Goal: Task Accomplishment & Management: Manage account settings

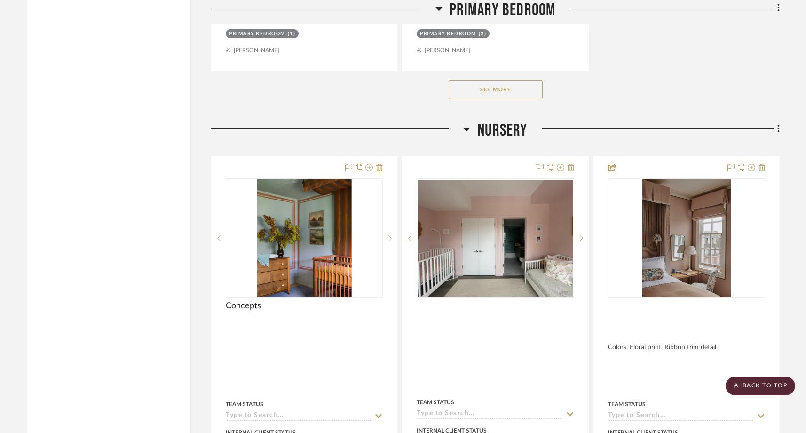
scroll to position [9032, 0]
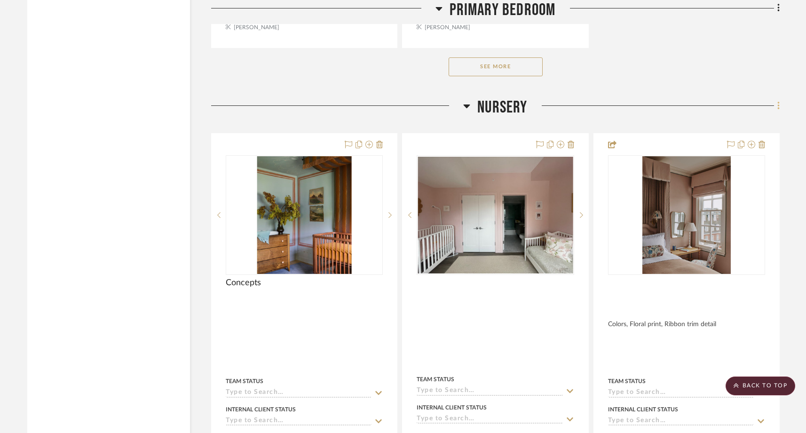
click at [778, 101] on icon at bounding box center [779, 106] width 3 height 10
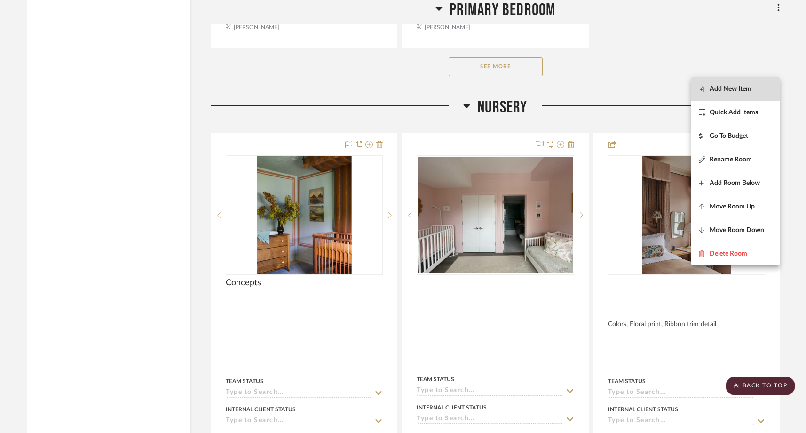
click at [730, 85] on span "Add New Item" at bounding box center [731, 89] width 42 height 8
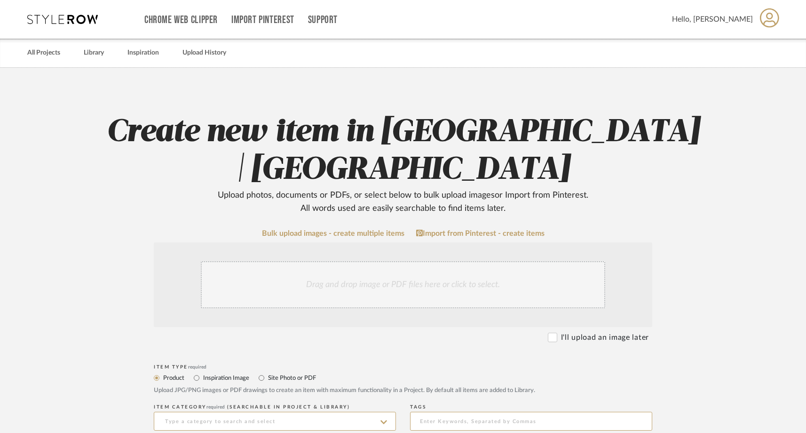
click at [312, 281] on div "Drag and drop image or PDF files here or click to select." at bounding box center [403, 284] width 405 height 47
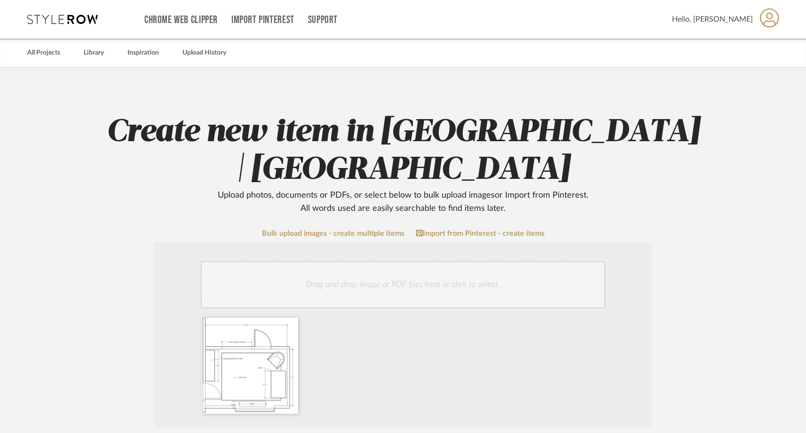
click at [412, 285] on div "Drag and drop image or PDF files here or click to select." at bounding box center [403, 284] width 405 height 47
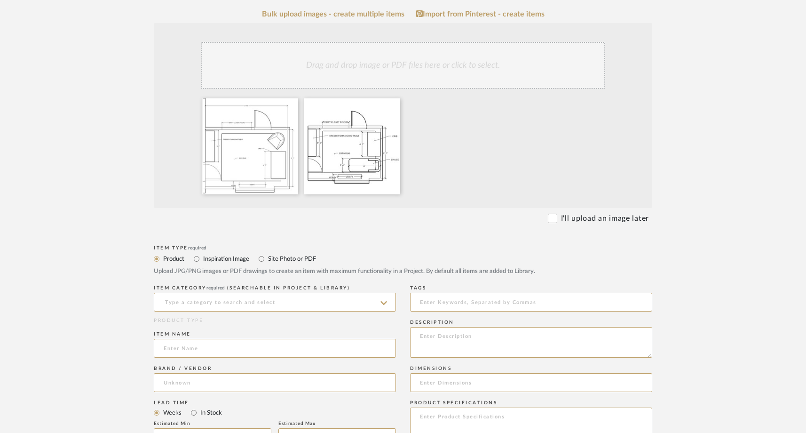
scroll to position [220, 0]
click at [262, 259] on input "Site Photo or PDF" at bounding box center [261, 258] width 11 height 11
radio input "true"
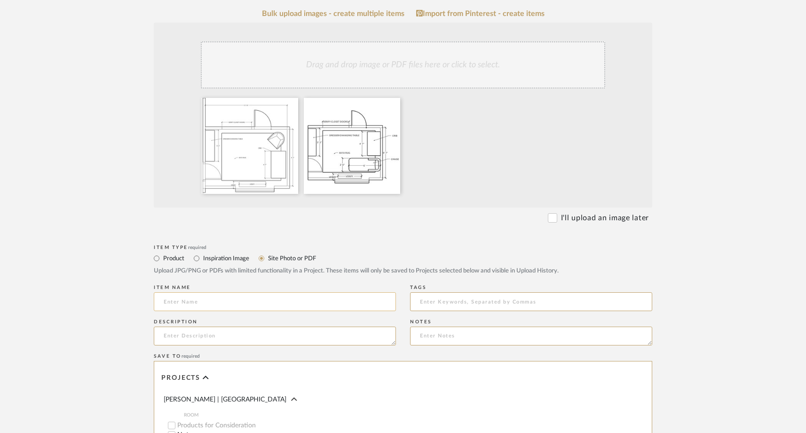
click at [222, 305] on input at bounding box center [275, 301] width 242 height 19
click at [230, 318] on div "Description" at bounding box center [275, 334] width 242 height 34
click at [133, 279] on form "Bulk upload images - create multiple items Import from Pinterest - create items…" at bounding box center [402, 315] width 599 height 612
click at [163, 305] on input "Layout Options" at bounding box center [275, 301] width 242 height 19
type input "Rough Layout Options"
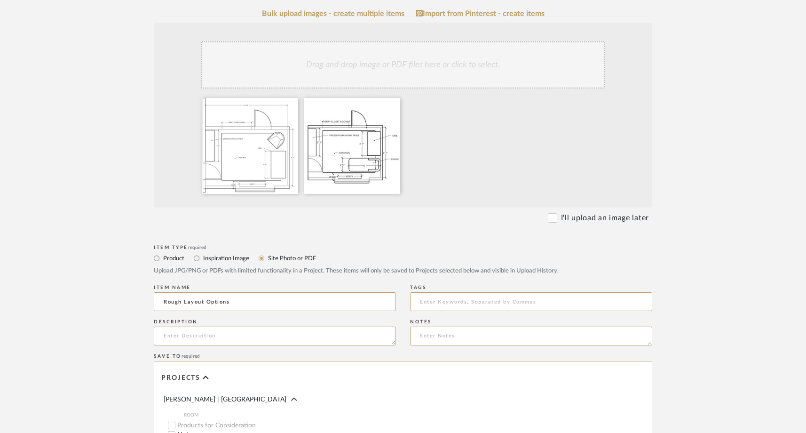
click at [122, 311] on form "Bulk upload images - create multiple items Import from Pinterest - create items…" at bounding box center [402, 315] width 599 height 612
click at [215, 340] on textarea at bounding box center [275, 335] width 242 height 19
type textarea "N"
type textarea "Verify closet door placement and AC placement"
click at [225, 353] on div "Save To required" at bounding box center [403, 356] width 499 height 6
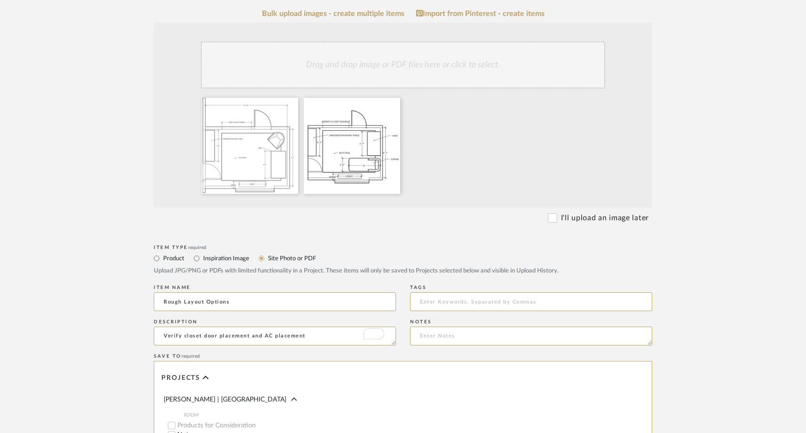
click at [104, 256] on form "Bulk upload images - create multiple items Import from Pinterest - create items…" at bounding box center [402, 315] width 599 height 612
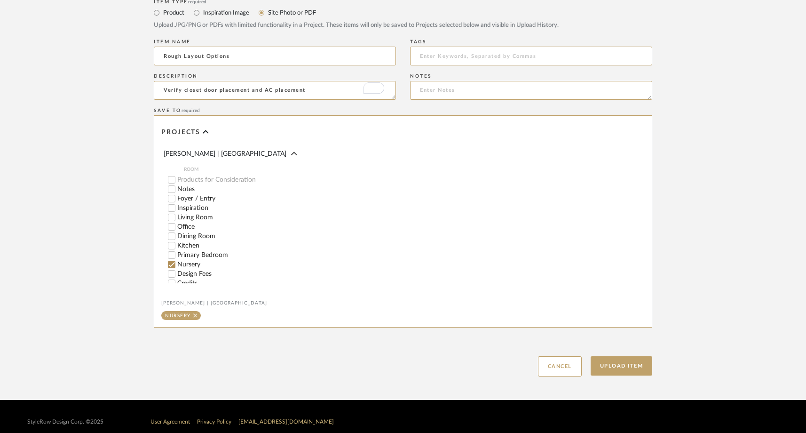
scroll to position [467, 0]
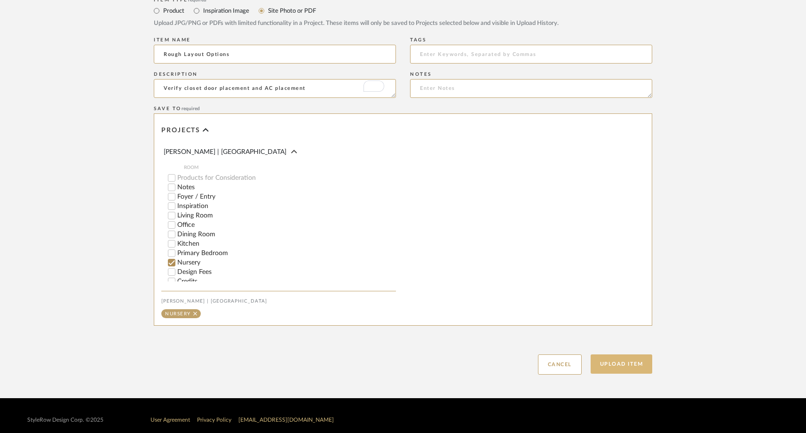
click at [605, 362] on button "Upload Item" at bounding box center [622, 363] width 62 height 19
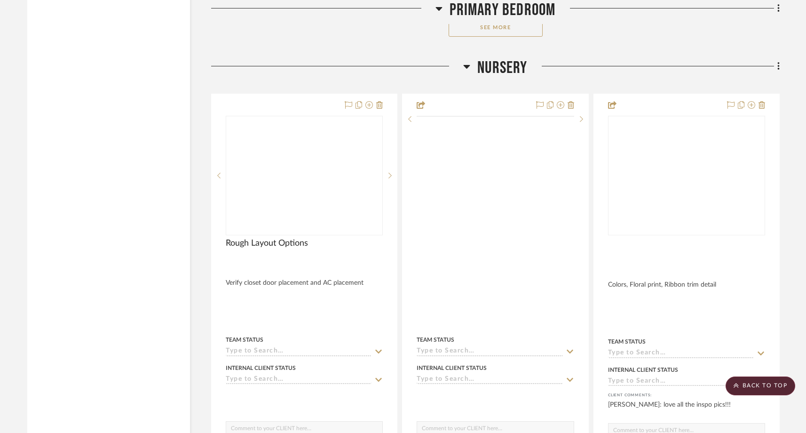
scroll to position [9526, 0]
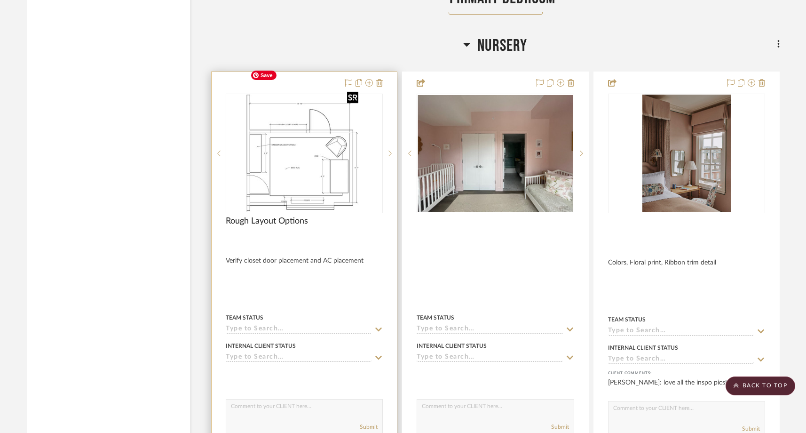
click at [319, 111] on img "0" at bounding box center [304, 154] width 116 height 118
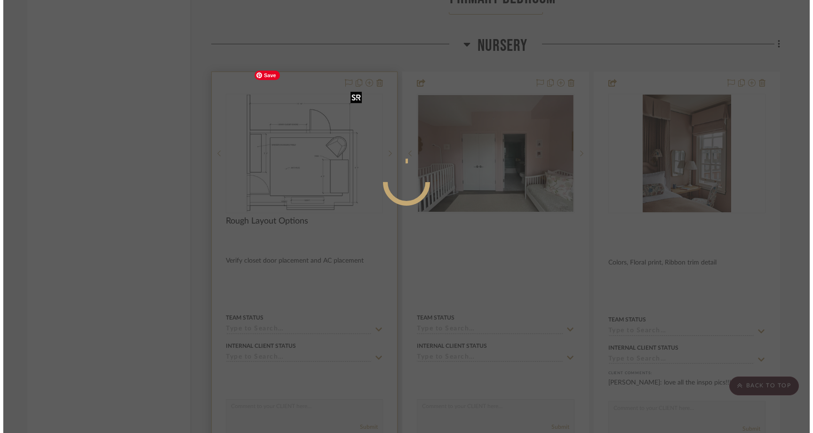
scroll to position [0, 0]
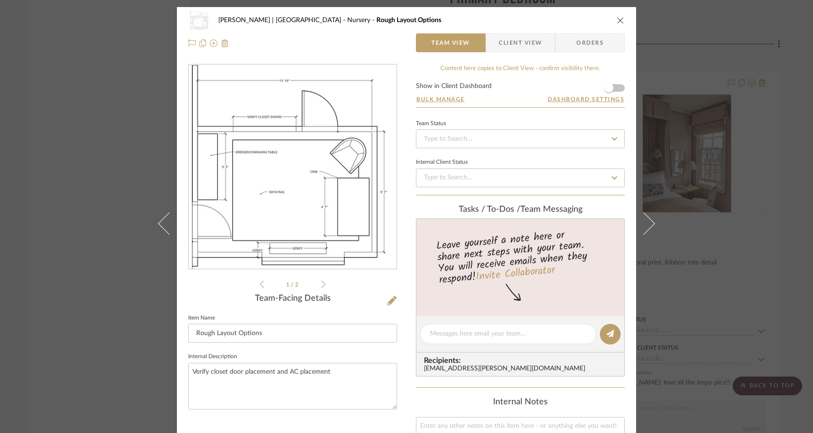
click at [321, 284] on icon at bounding box center [323, 284] width 4 height 8
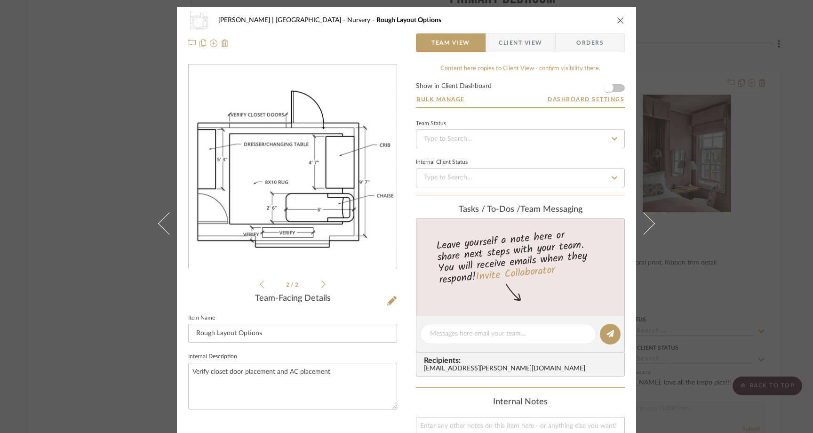
click at [260, 286] on icon at bounding box center [262, 284] width 4 height 8
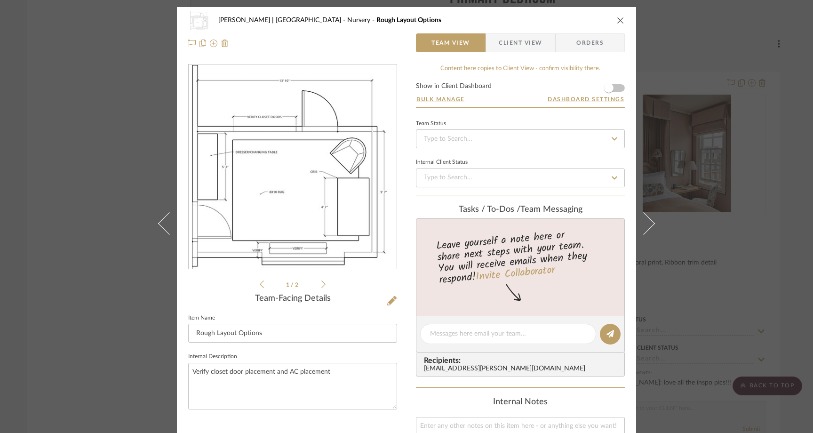
click at [101, 151] on div "[PERSON_NAME] | [GEOGRAPHIC_DATA] Nursery Rough Layout Options Team View Client…" at bounding box center [406, 216] width 813 height 433
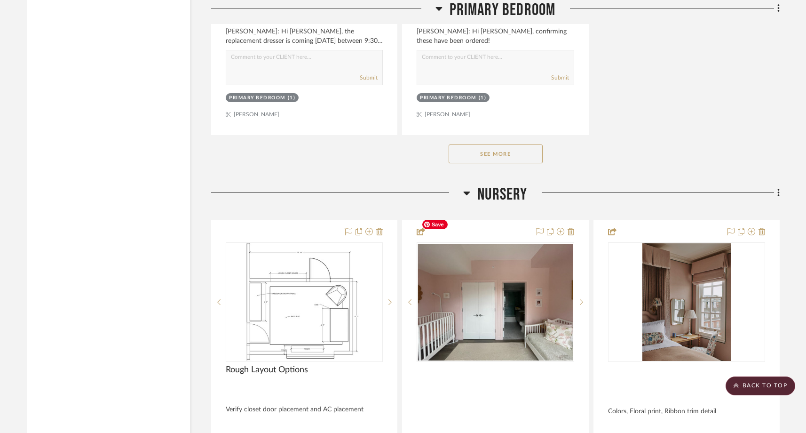
scroll to position [9377, 0]
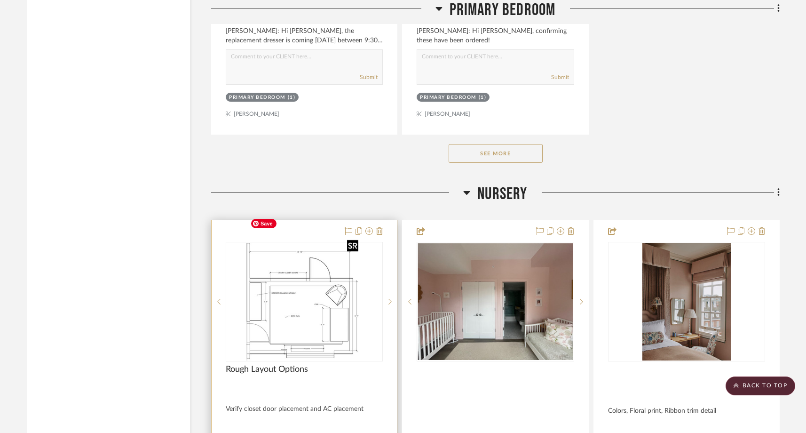
click at [317, 326] on img "0" at bounding box center [304, 302] width 116 height 118
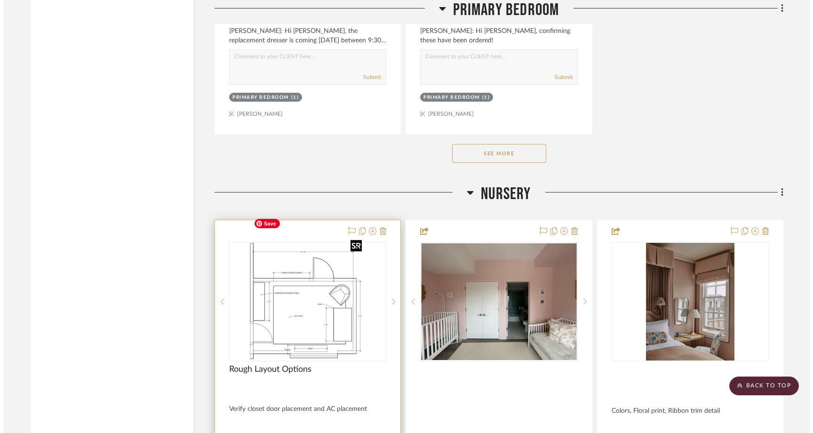
scroll to position [0, 0]
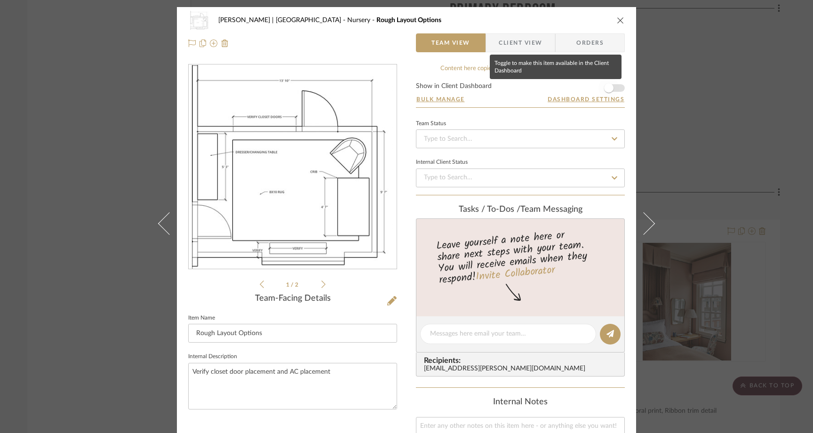
click at [610, 89] on span "button" at bounding box center [608, 88] width 21 height 21
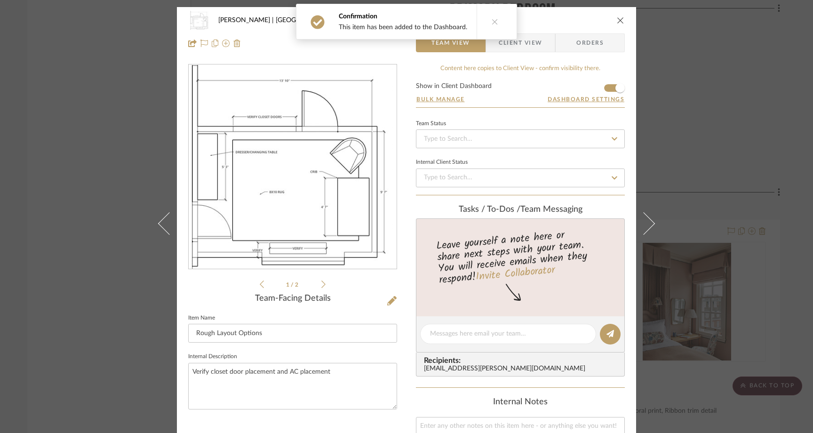
click at [617, 18] on icon "close" at bounding box center [621, 20] width 8 height 8
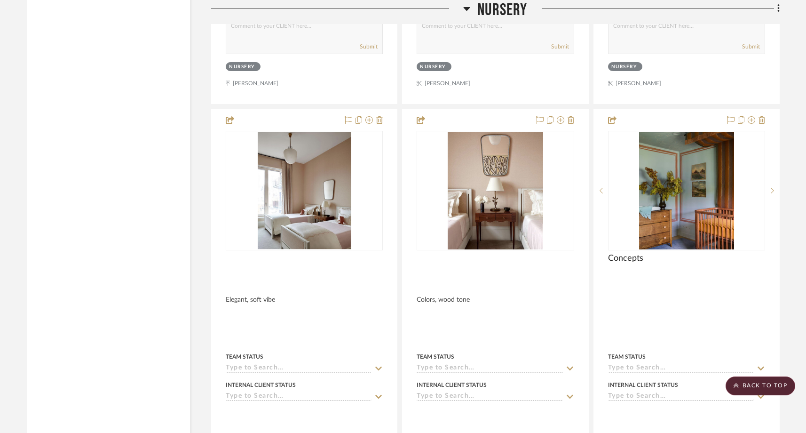
scroll to position [10327, 0]
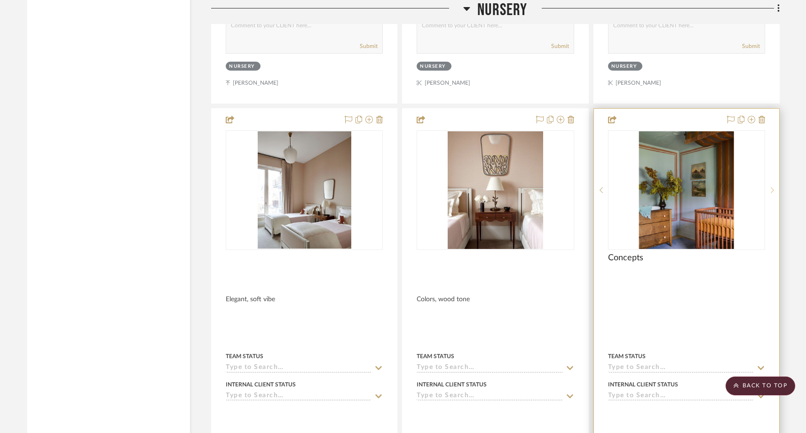
click at [773, 187] on icon at bounding box center [772, 190] width 3 height 6
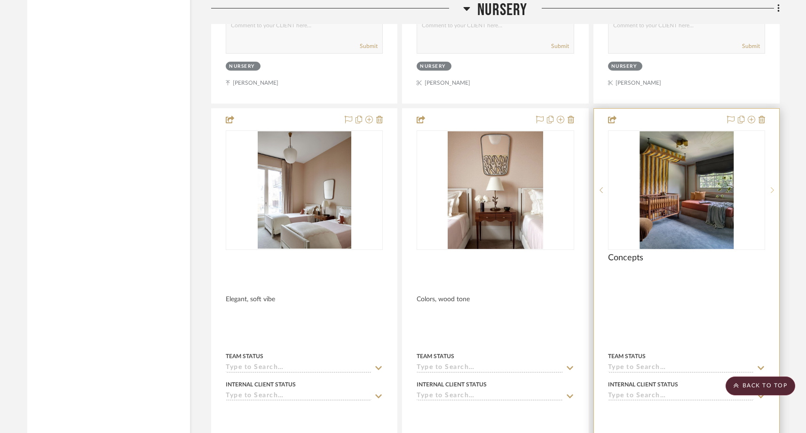
click at [773, 187] on icon at bounding box center [772, 190] width 3 height 6
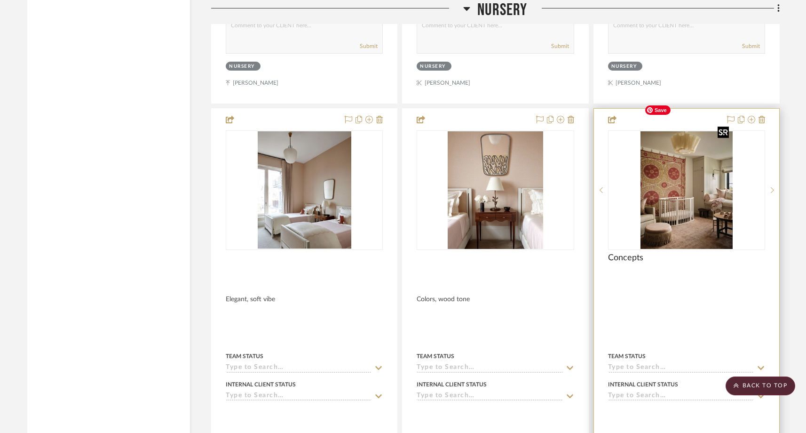
click at [689, 173] on img "2" at bounding box center [687, 190] width 92 height 118
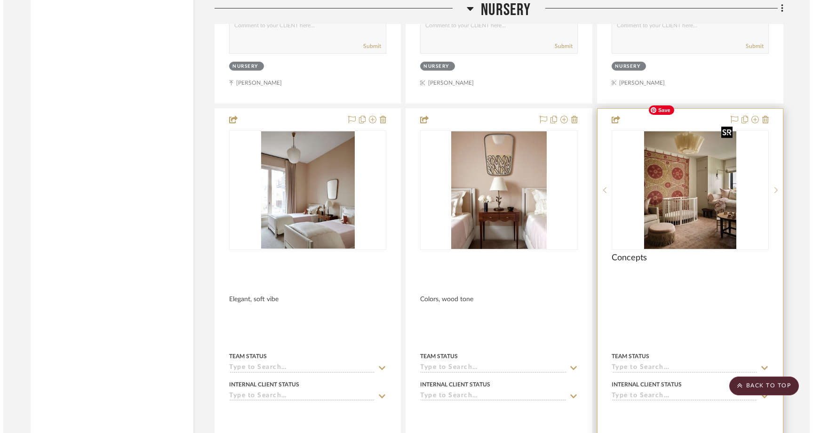
scroll to position [0, 0]
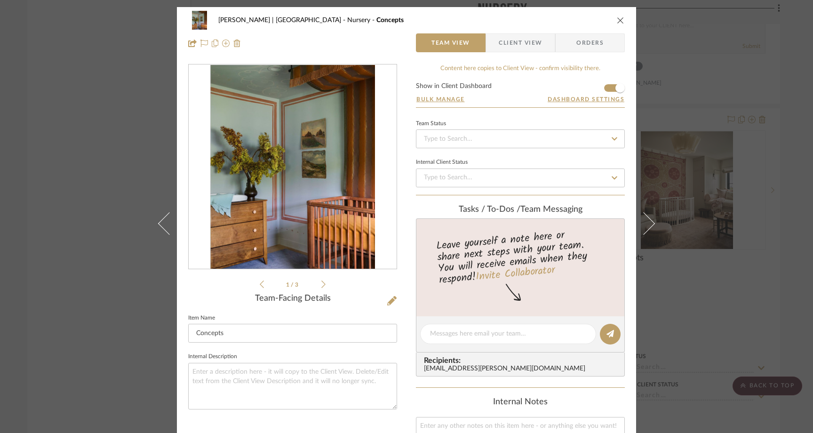
click at [322, 287] on icon at bounding box center [323, 284] width 4 height 8
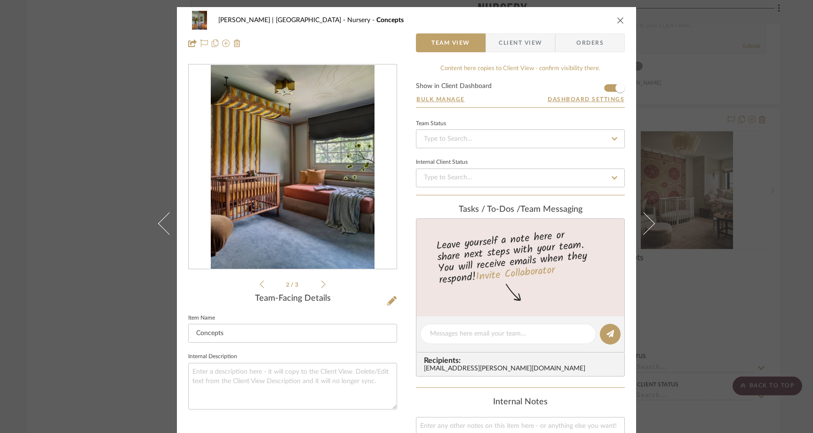
click at [322, 287] on icon at bounding box center [323, 284] width 4 height 8
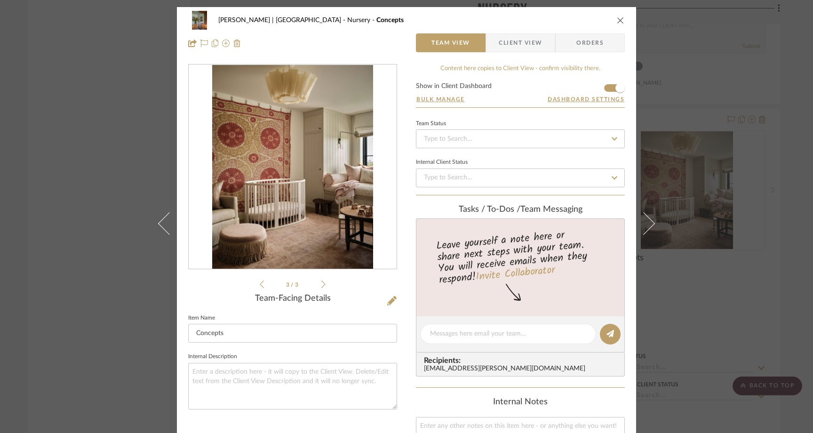
click at [84, 186] on div "[PERSON_NAME] | [GEOGRAPHIC_DATA] Nursery Concepts Team View Client View Orders…" at bounding box center [406, 216] width 813 height 433
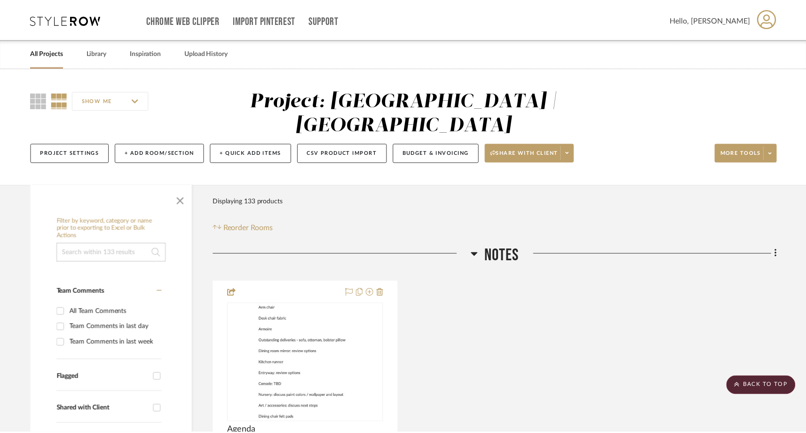
scroll to position [10327, 0]
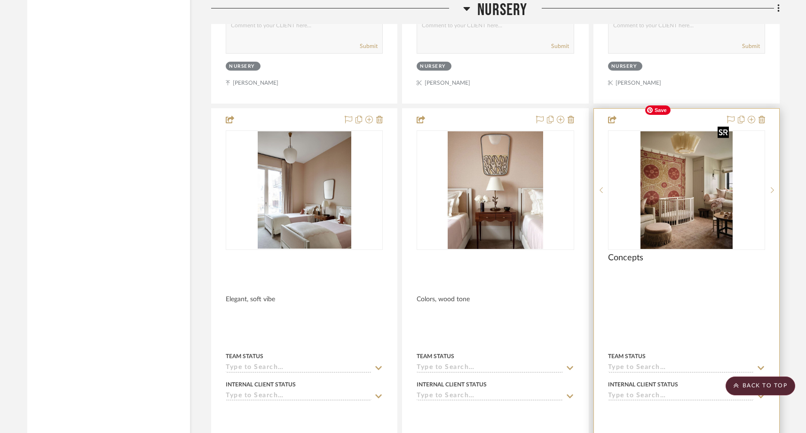
click at [700, 151] on img "2" at bounding box center [687, 190] width 92 height 118
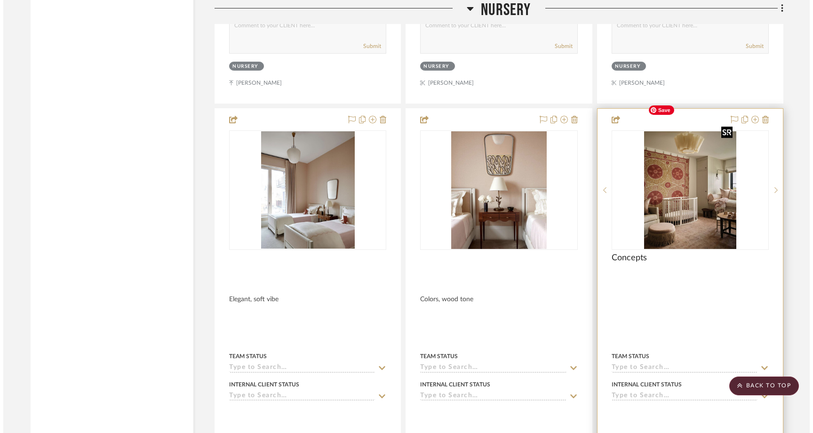
scroll to position [0, 0]
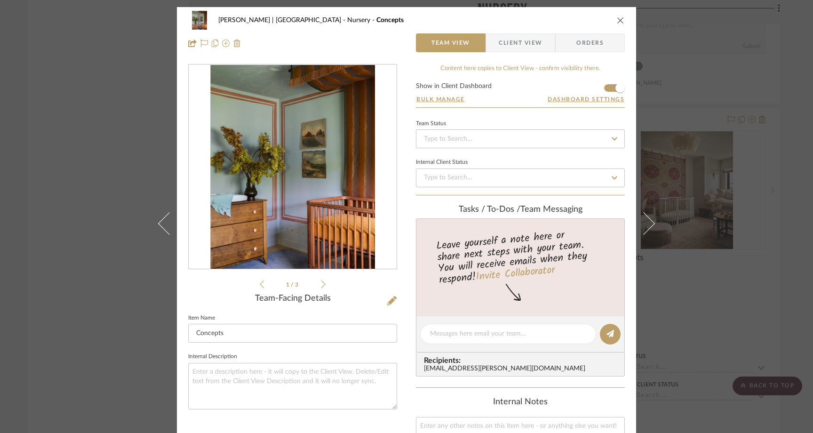
click at [617, 15] on div "[PERSON_NAME] | [GEOGRAPHIC_DATA] Nursery Concepts" at bounding box center [406, 20] width 437 height 19
click at [322, 280] on icon at bounding box center [323, 284] width 4 height 8
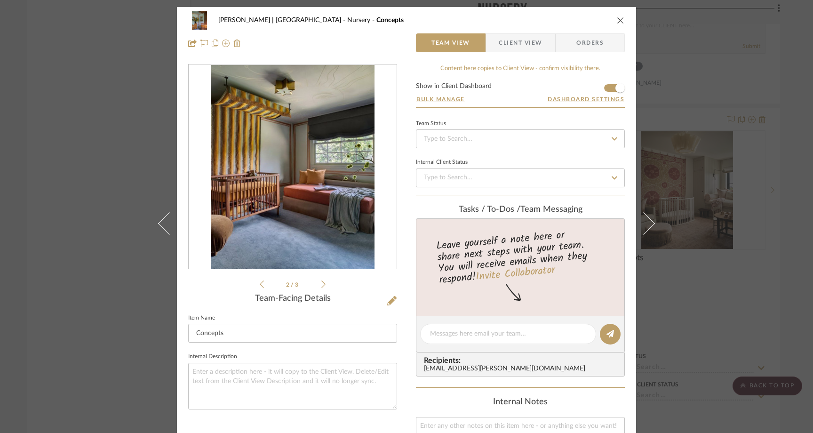
click at [322, 280] on icon at bounding box center [323, 284] width 4 height 8
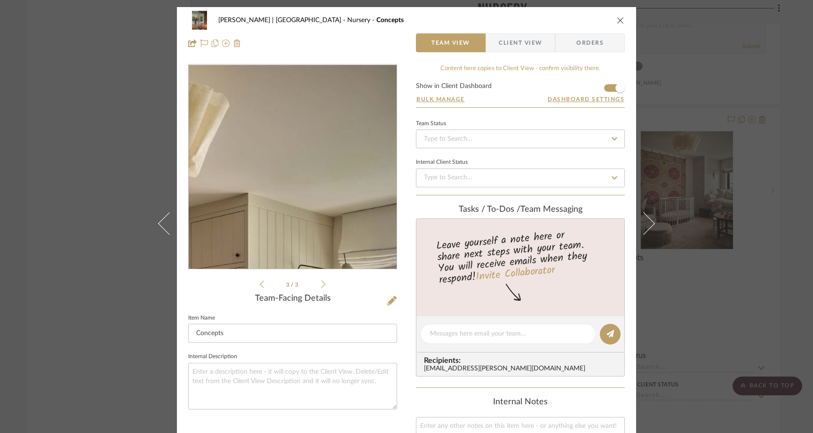
click at [366, 86] on img "2" at bounding box center [292, 167] width 160 height 204
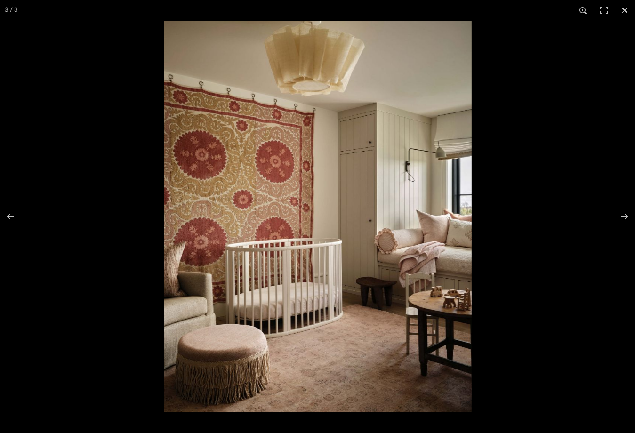
click at [402, 183] on img at bounding box center [318, 216] width 308 height 391
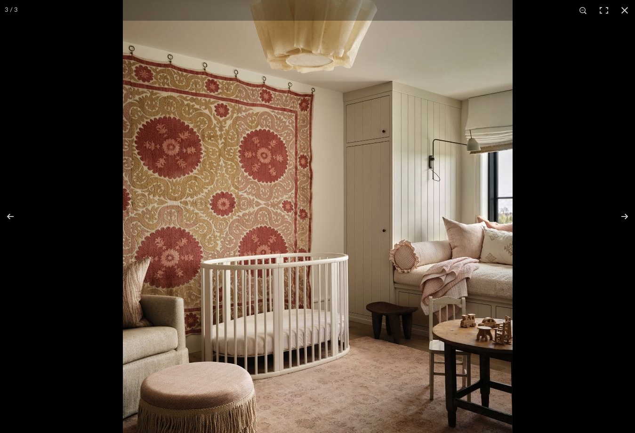
click at [401, 179] on img at bounding box center [317, 225] width 389 height 496
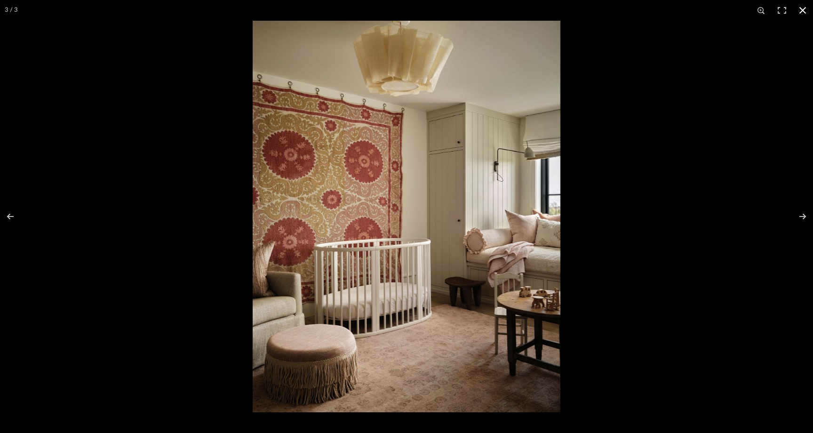
click at [658, 125] on div at bounding box center [659, 237] width 813 height 433
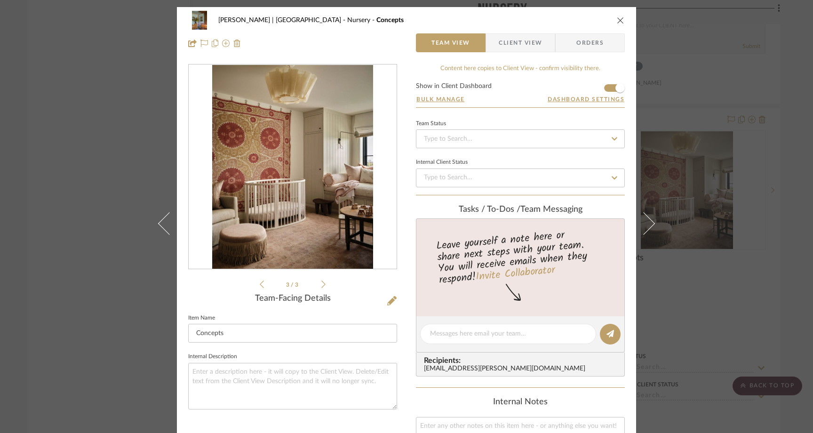
click at [619, 20] on icon "close" at bounding box center [621, 20] width 8 height 8
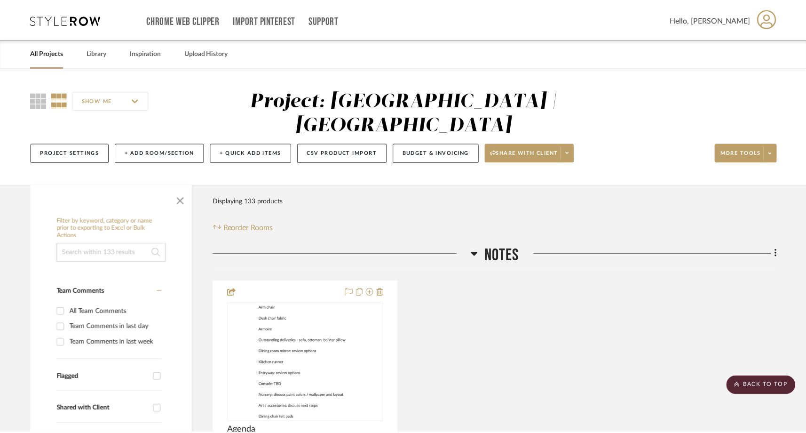
scroll to position [10327, 0]
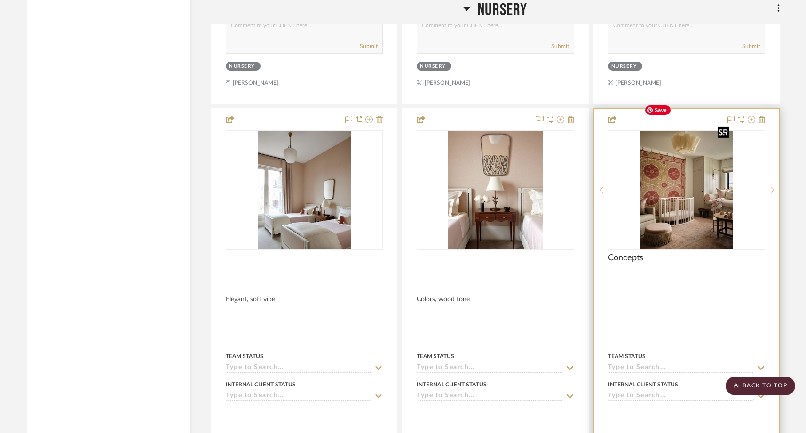
click at [675, 195] on img "2" at bounding box center [687, 190] width 92 height 118
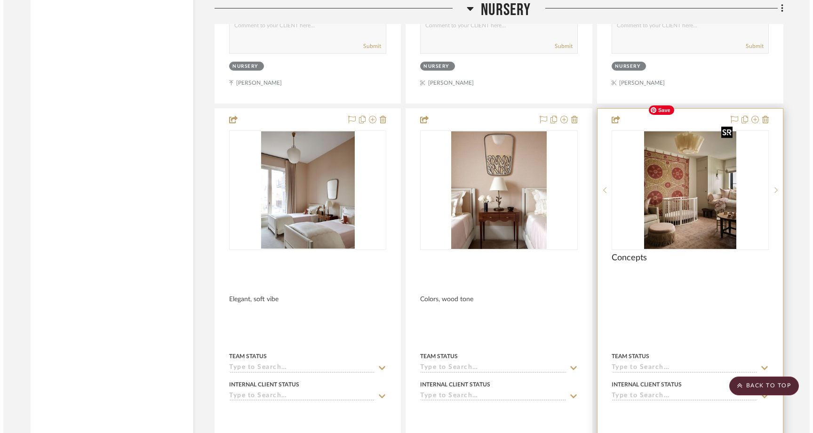
scroll to position [0, 0]
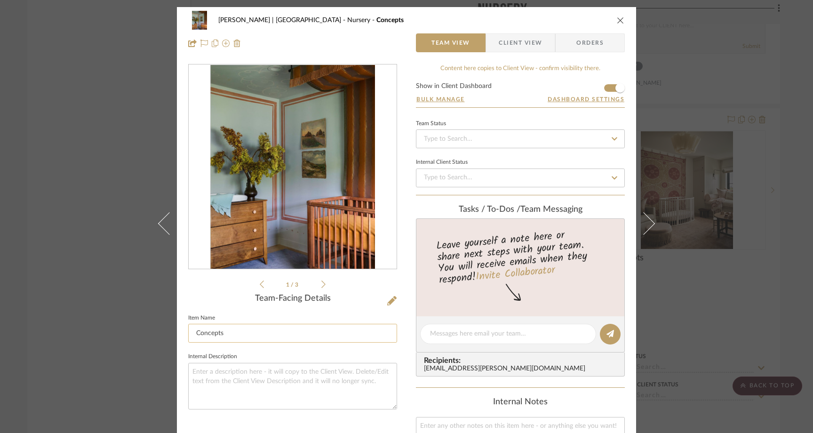
click at [225, 335] on input "Concepts" at bounding box center [292, 333] width 209 height 19
click at [195, 334] on input "Concepts" at bounding box center [292, 333] width 209 height 19
type input "Paint Concepts / Fabric"
click at [248, 352] on fieldset "Internal Description" at bounding box center [292, 379] width 209 height 59
click at [112, 208] on div "[PERSON_NAME] | [GEOGRAPHIC_DATA] Nursery Paint Concepts / Fabric Team View Cli…" at bounding box center [406, 216] width 813 height 433
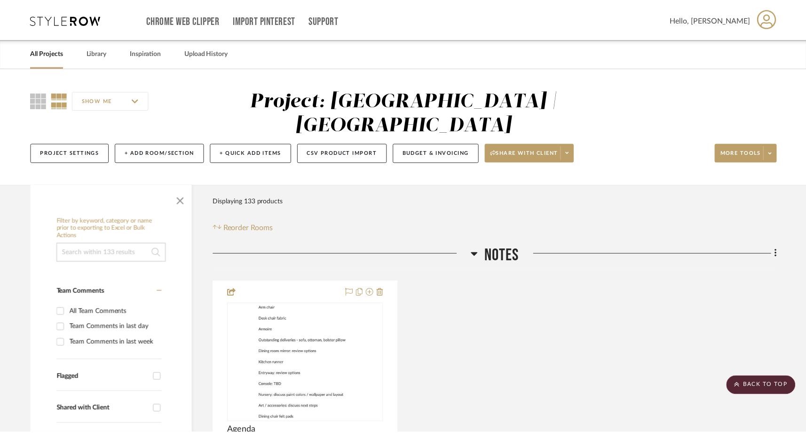
scroll to position [10327, 0]
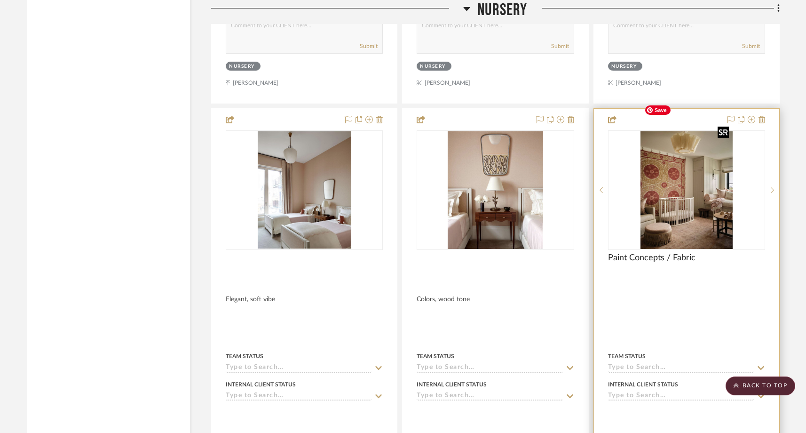
click at [664, 178] on img "2" at bounding box center [687, 190] width 92 height 118
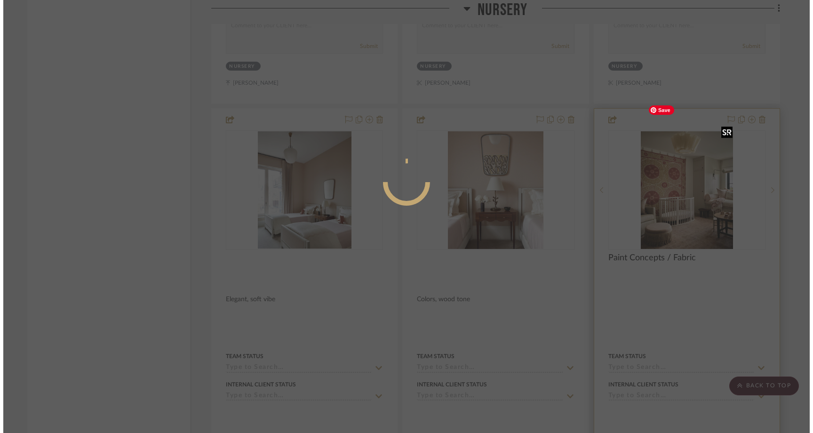
scroll to position [0, 0]
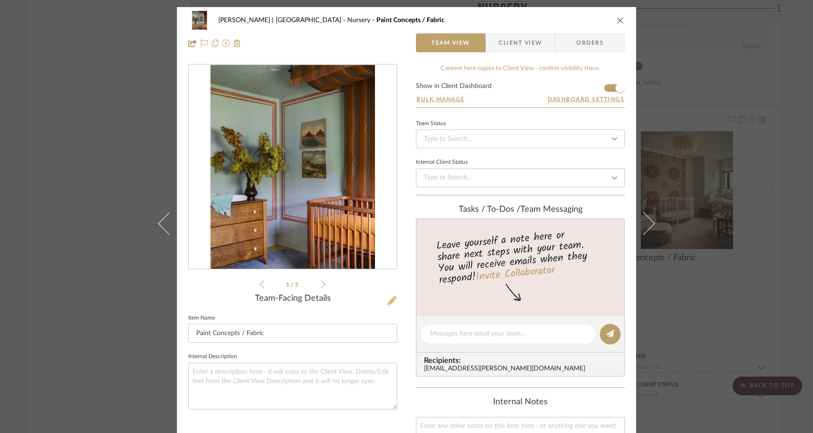
click at [387, 302] on icon at bounding box center [391, 300] width 9 height 9
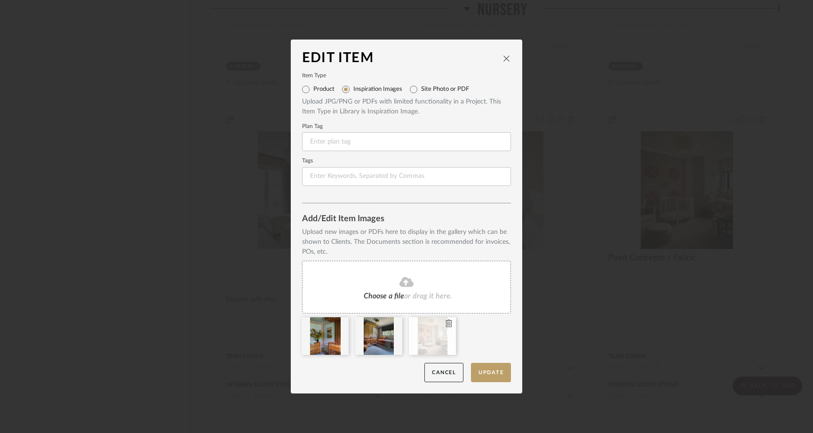
click at [445, 327] on icon at bounding box center [448, 323] width 7 height 8
click at [477, 381] on button "Update" at bounding box center [491, 372] width 40 height 19
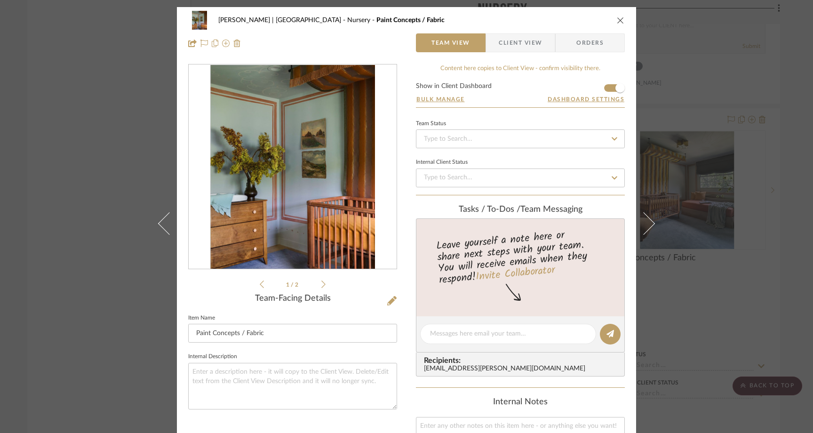
click at [617, 21] on icon "close" at bounding box center [621, 20] width 8 height 8
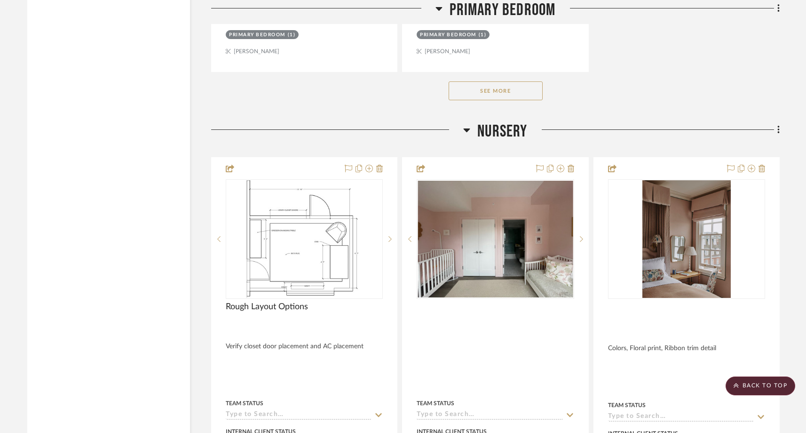
scroll to position [9434, 0]
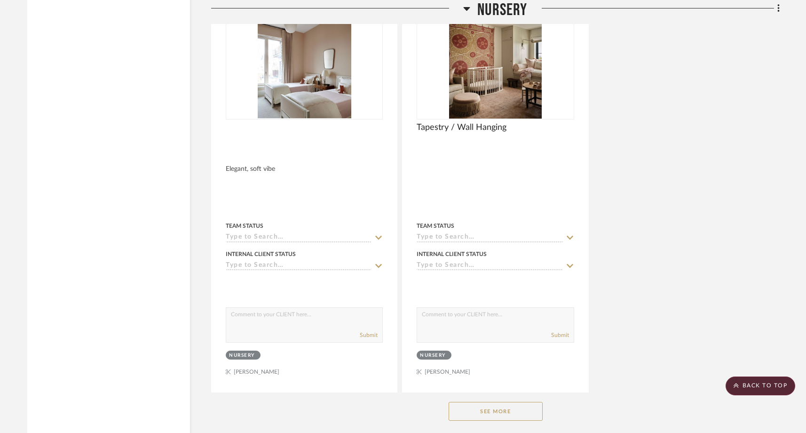
scroll to position [10566, 0]
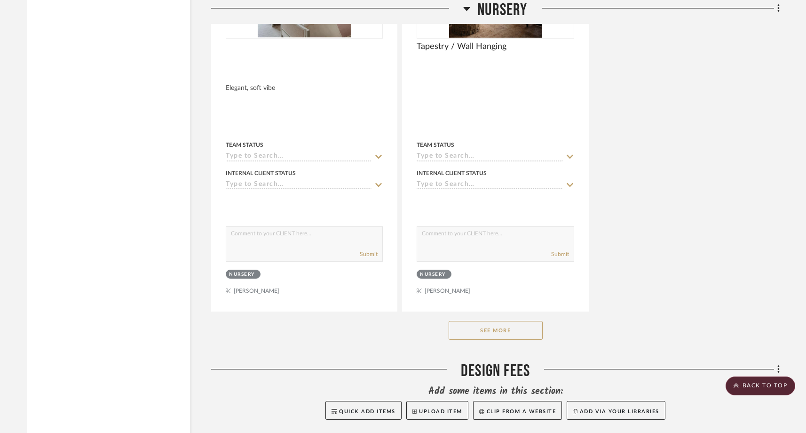
click at [479, 321] on button "See More" at bounding box center [496, 330] width 94 height 19
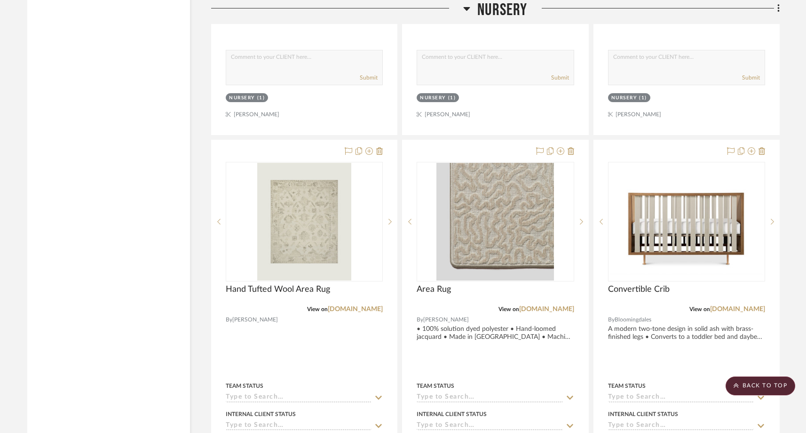
scroll to position [11160, 0]
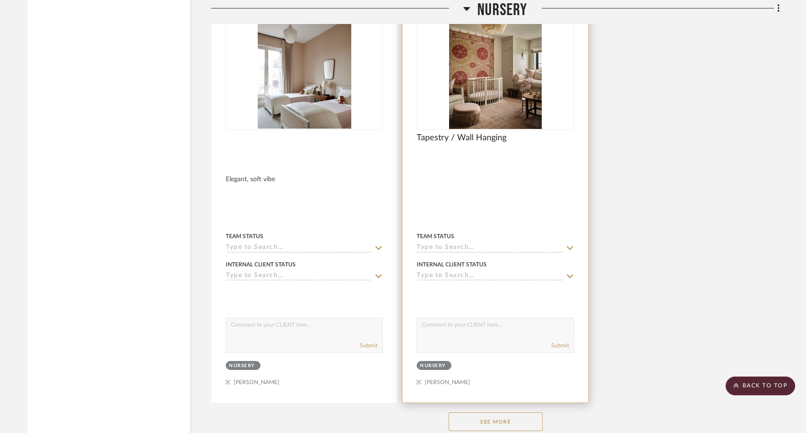
scroll to position [10475, 0]
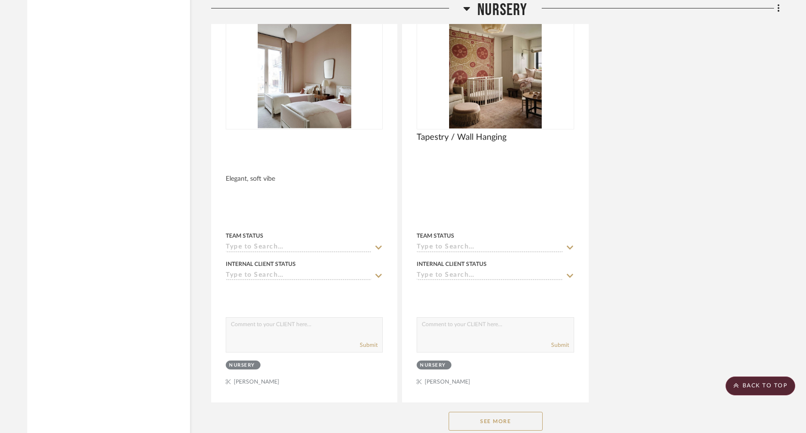
click at [469, 412] on button "See More" at bounding box center [496, 421] width 94 height 19
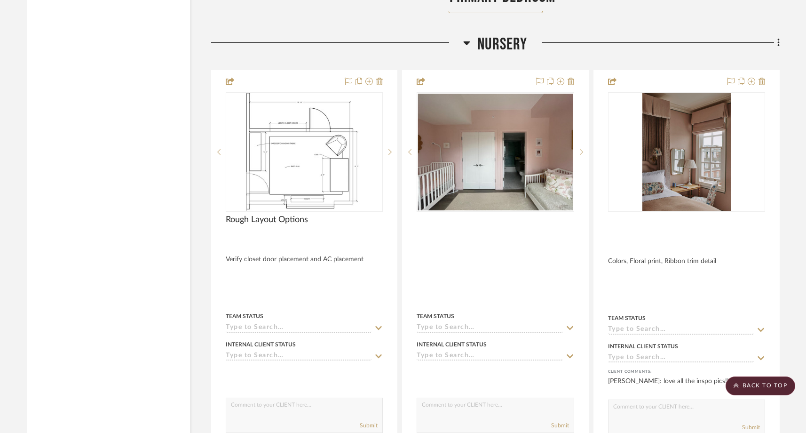
scroll to position [9549, 0]
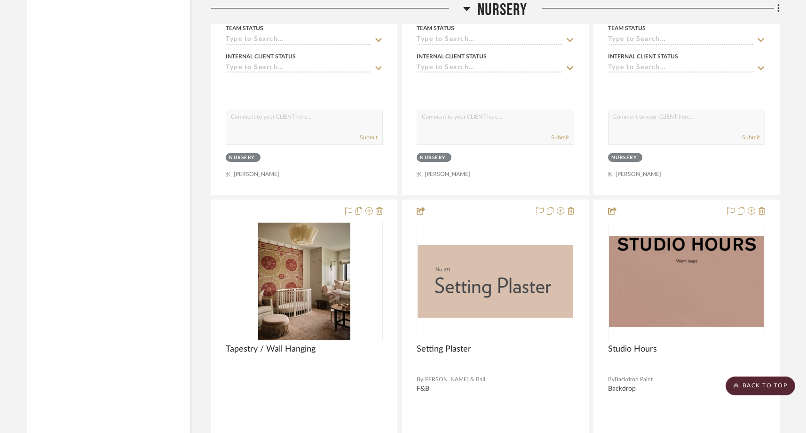
scroll to position [10686, 0]
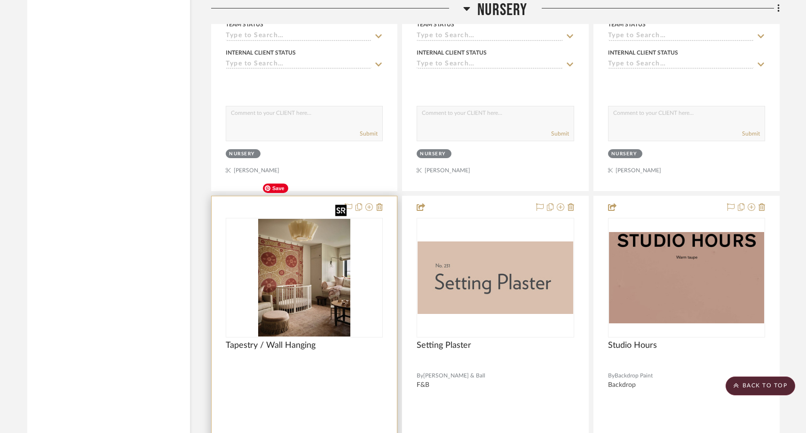
click at [291, 234] on img "0" at bounding box center [304, 278] width 92 height 118
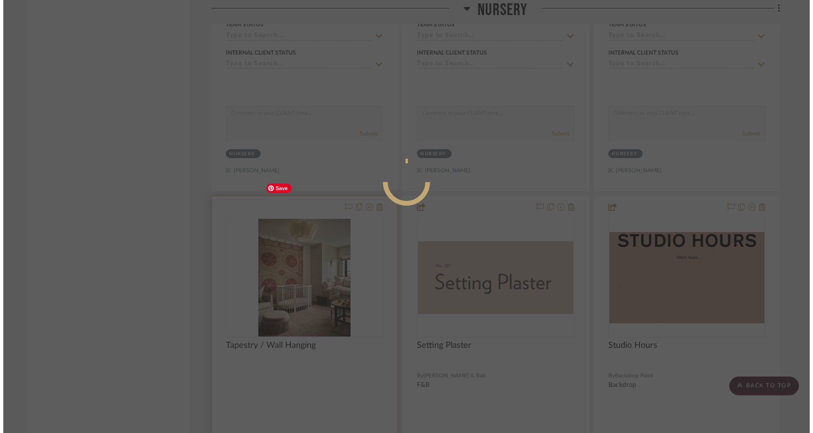
scroll to position [0, 0]
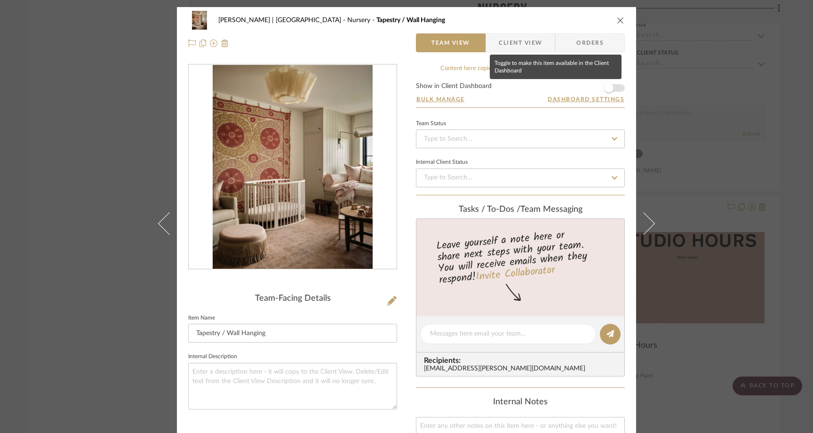
click at [613, 88] on span "button" at bounding box center [608, 88] width 21 height 21
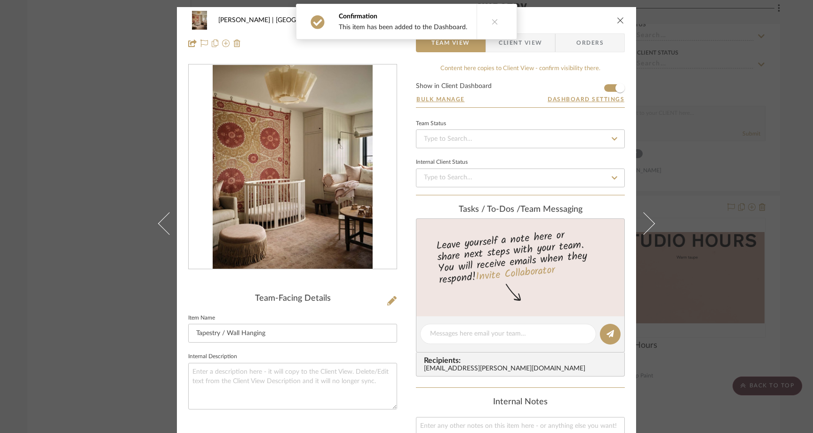
click at [619, 17] on icon "close" at bounding box center [621, 20] width 8 height 8
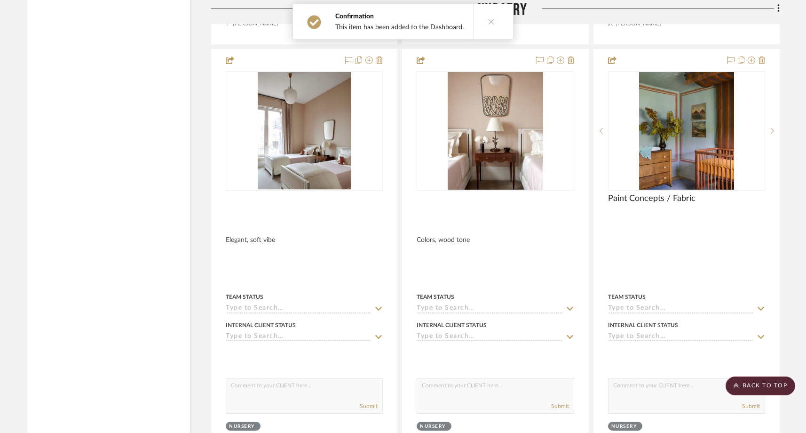
scroll to position [10414, 0]
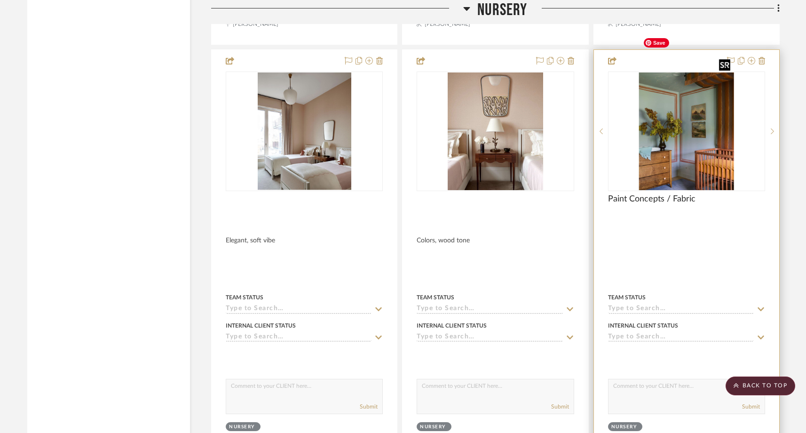
click at [688, 125] on img "0" at bounding box center [686, 131] width 95 height 118
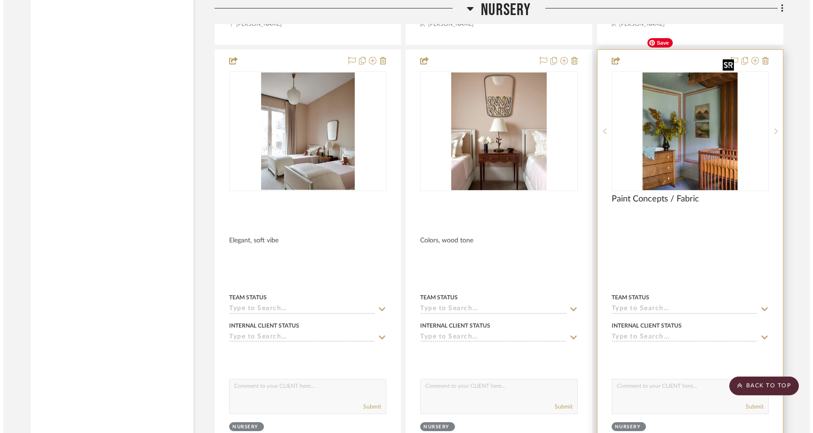
scroll to position [0, 0]
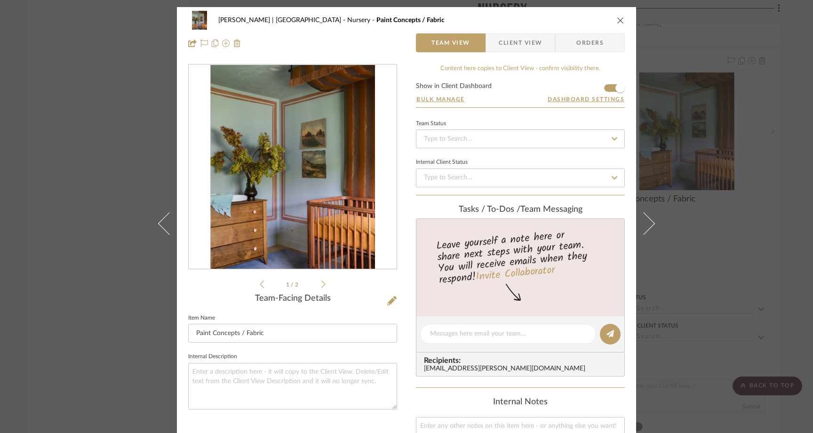
click at [321, 286] on icon at bounding box center [323, 284] width 4 height 8
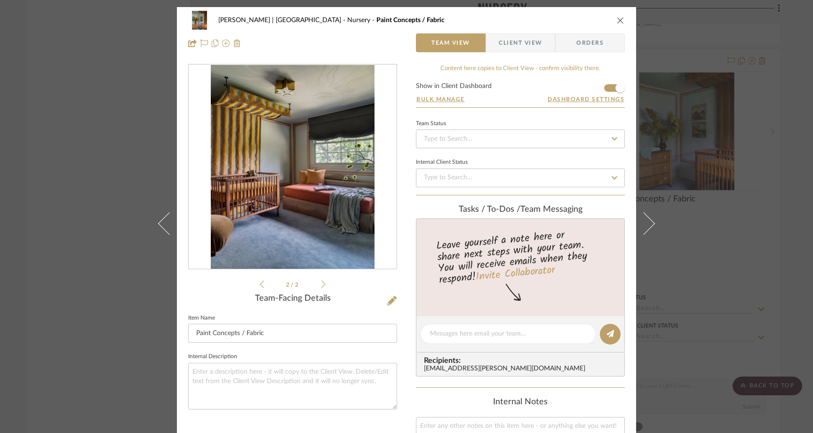
click at [321, 286] on icon at bounding box center [323, 284] width 4 height 8
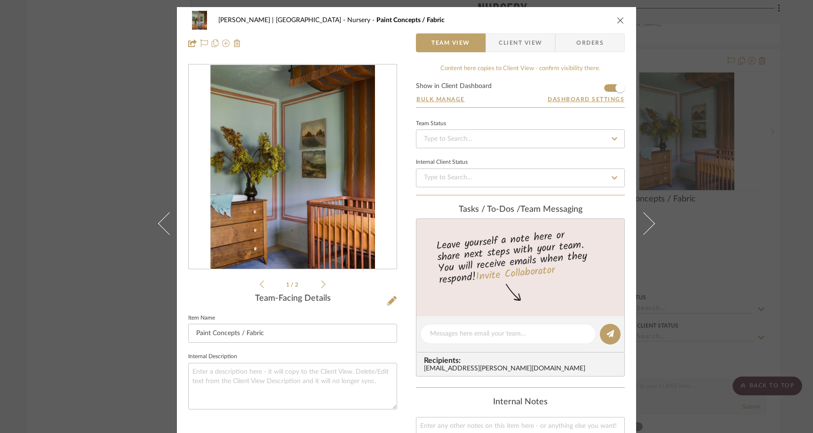
click at [321, 286] on icon at bounding box center [323, 284] width 4 height 8
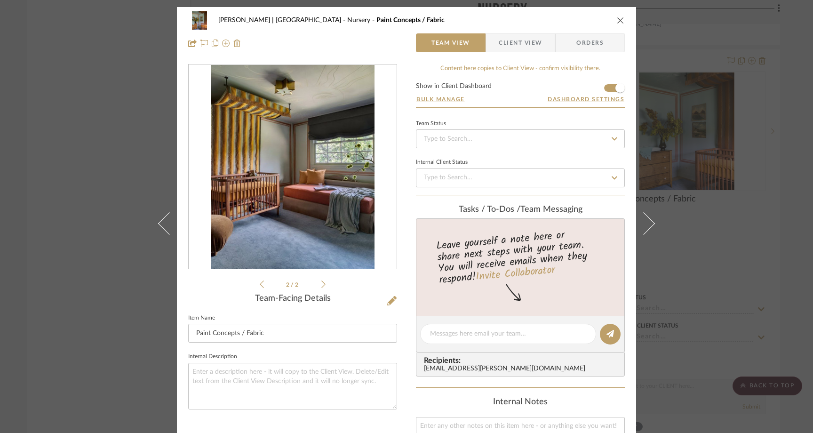
click at [321, 286] on icon at bounding box center [323, 284] width 4 height 8
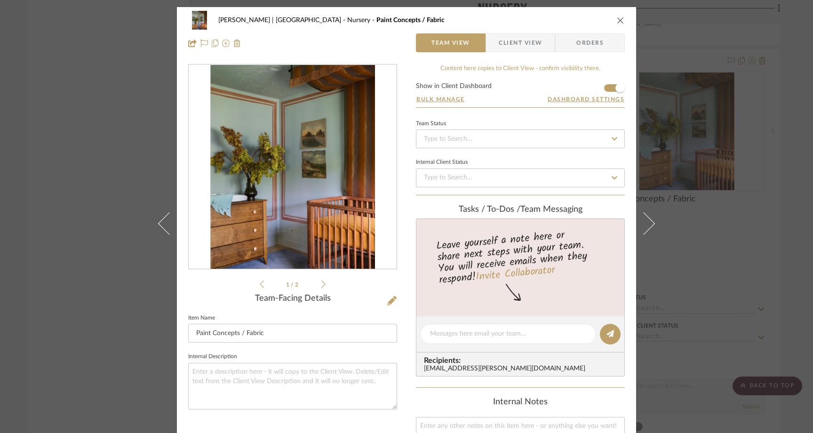
click at [103, 186] on div "Ferree | Brooklyn Heights Nursery Paint Concepts / Fabric Team View Client View…" at bounding box center [406, 216] width 813 height 433
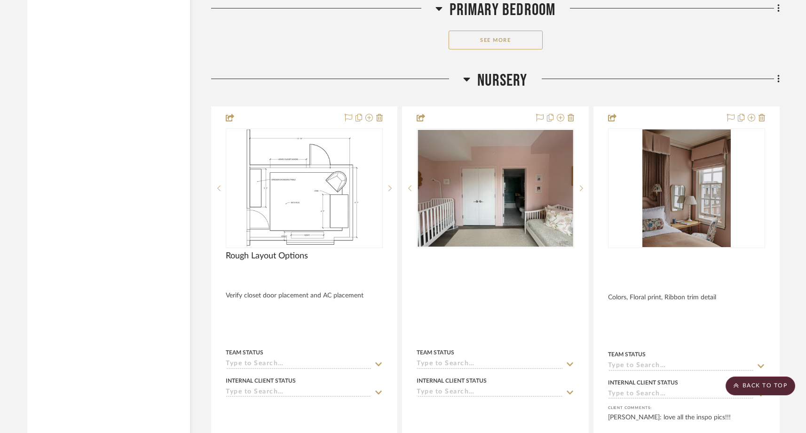
scroll to position [9510, 0]
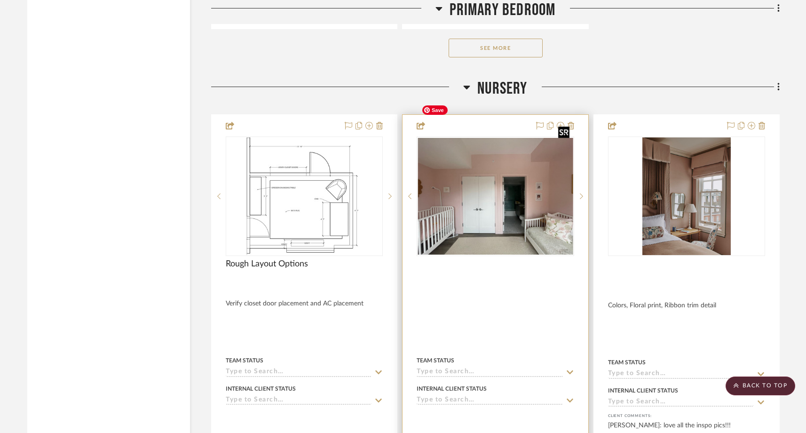
click at [542, 163] on img "0" at bounding box center [495, 196] width 155 height 117
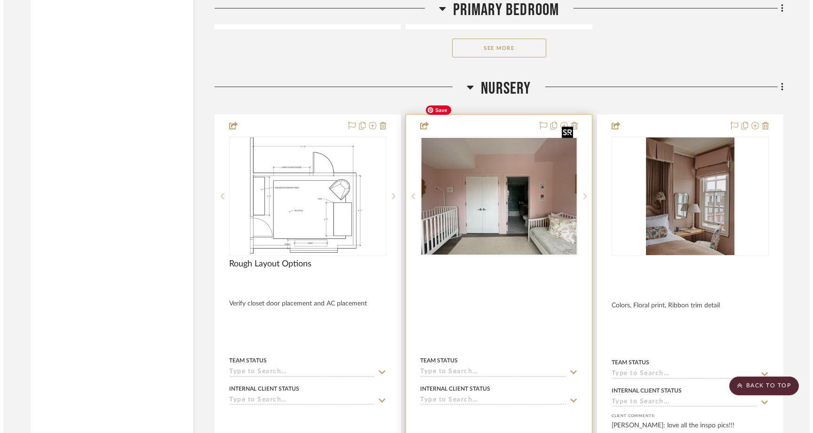
scroll to position [0, 0]
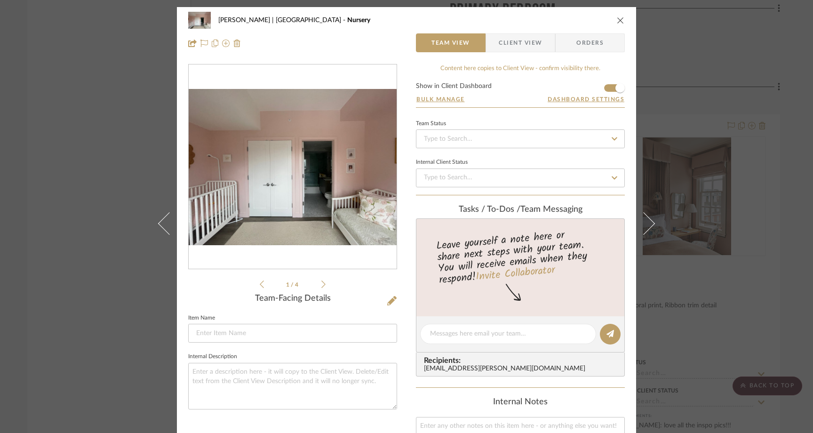
click at [321, 285] on icon at bounding box center [323, 284] width 4 height 8
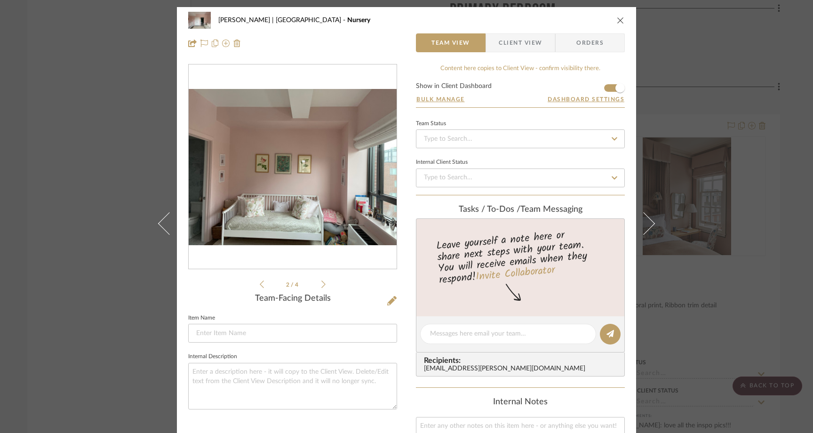
click at [321, 285] on icon at bounding box center [323, 284] width 4 height 8
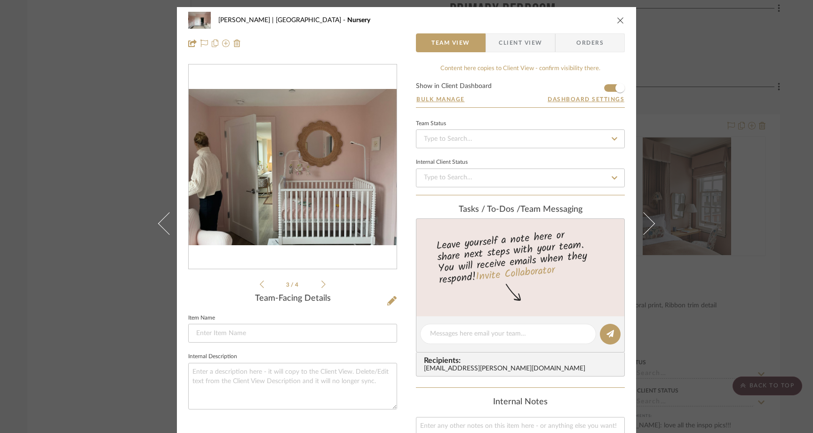
click at [321, 285] on icon at bounding box center [323, 284] width 4 height 8
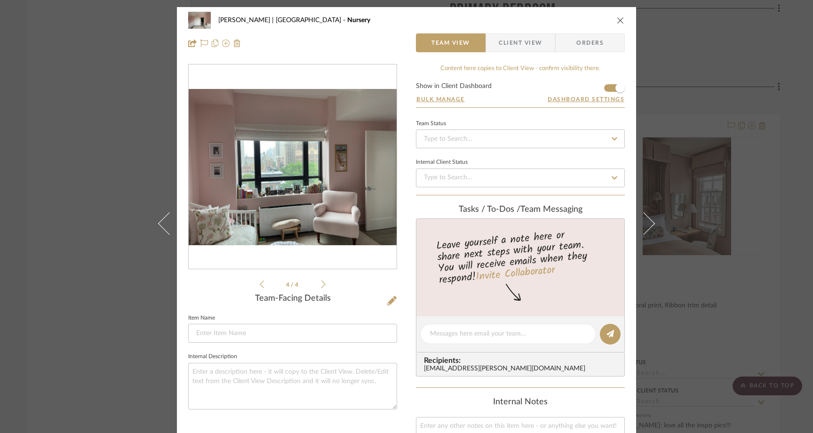
click at [96, 126] on div "Ferree | Brooklyn Heights Nursery Team View Client View Orders 4 / 4 Team-Facin…" at bounding box center [406, 216] width 813 height 433
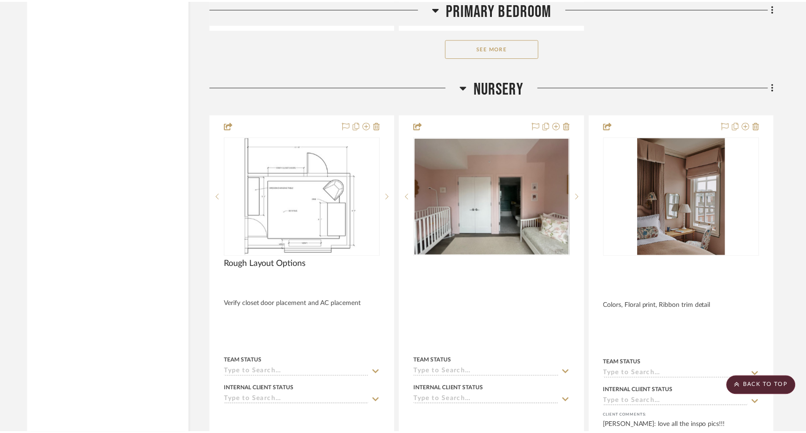
scroll to position [9510, 0]
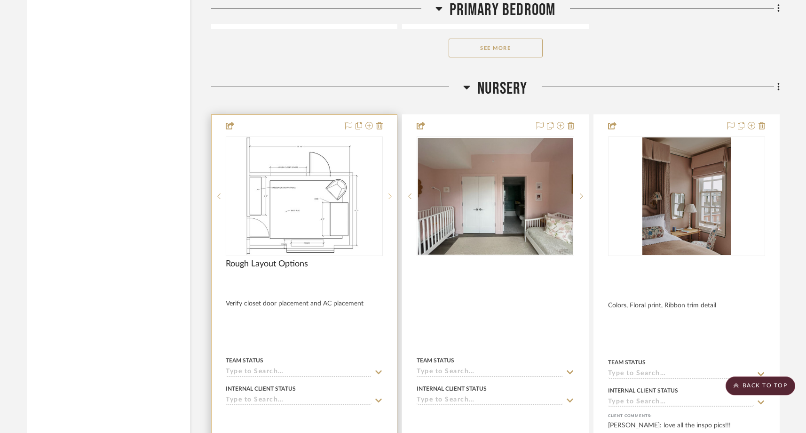
click at [391, 193] on icon at bounding box center [390, 196] width 3 height 7
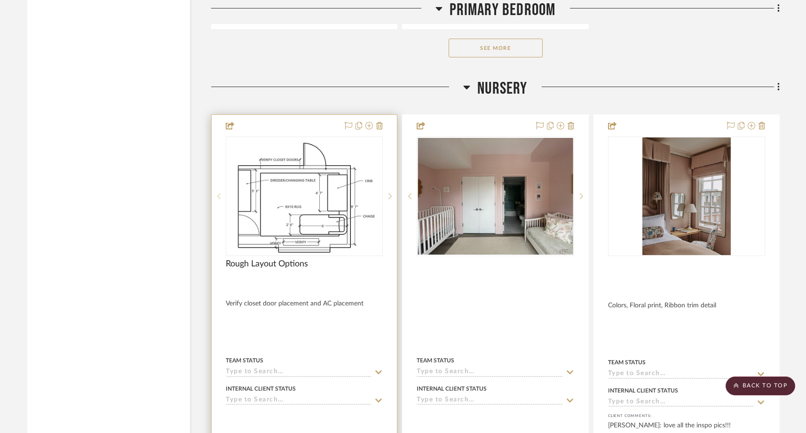
click at [217, 193] on icon at bounding box center [218, 196] width 3 height 7
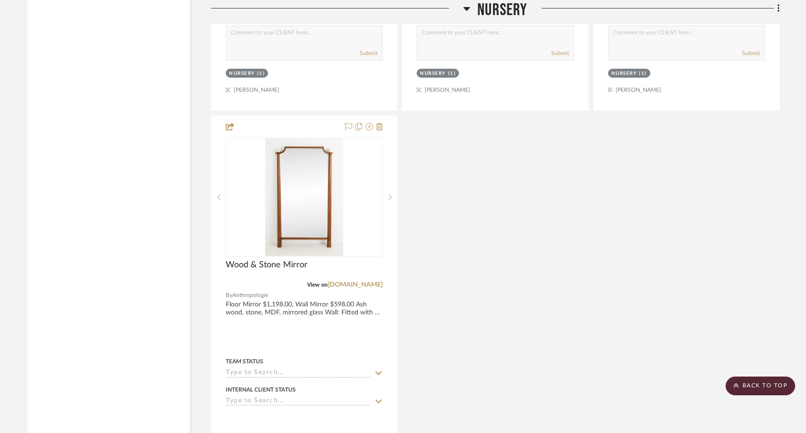
scroll to position [12854, 0]
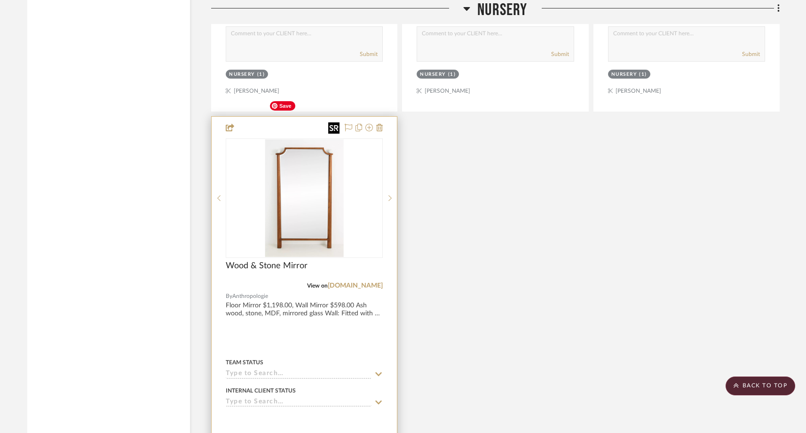
click at [322, 190] on img "0" at bounding box center [304, 198] width 78 height 118
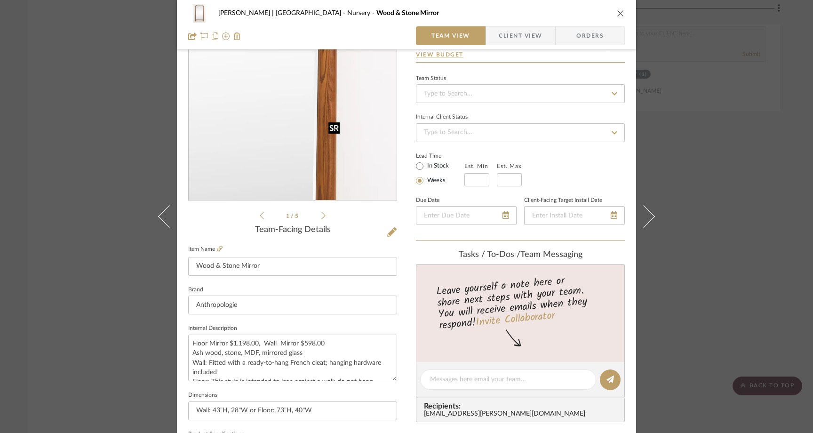
scroll to position [70, 0]
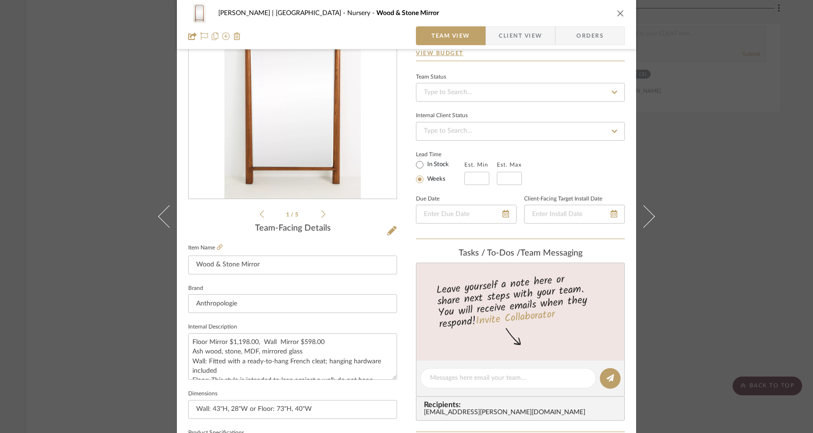
click at [323, 216] on div "1 / 5" at bounding box center [292, 107] width 209 height 226
click at [387, 234] on icon at bounding box center [391, 230] width 9 height 9
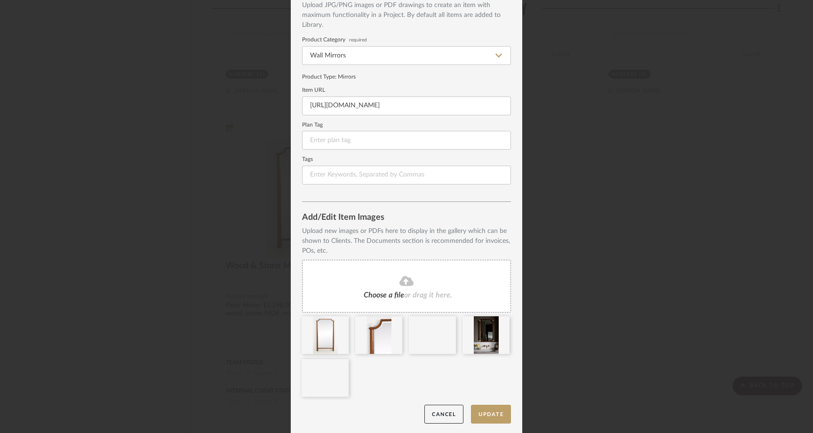
scroll to position [58, 0]
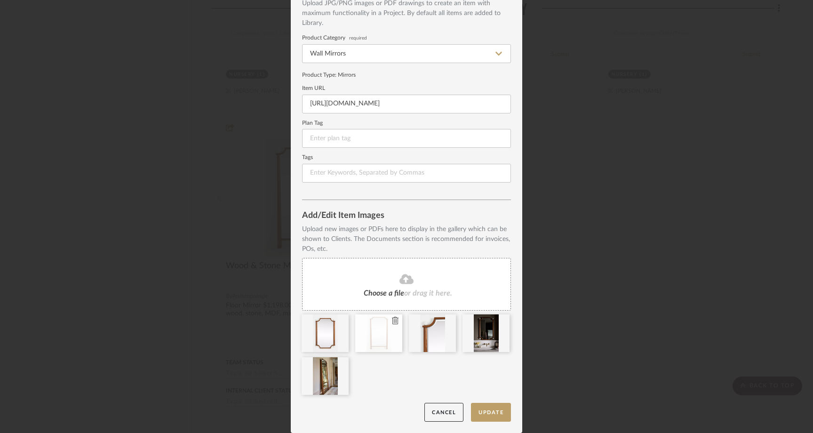
click at [392, 318] on icon at bounding box center [395, 321] width 7 height 8
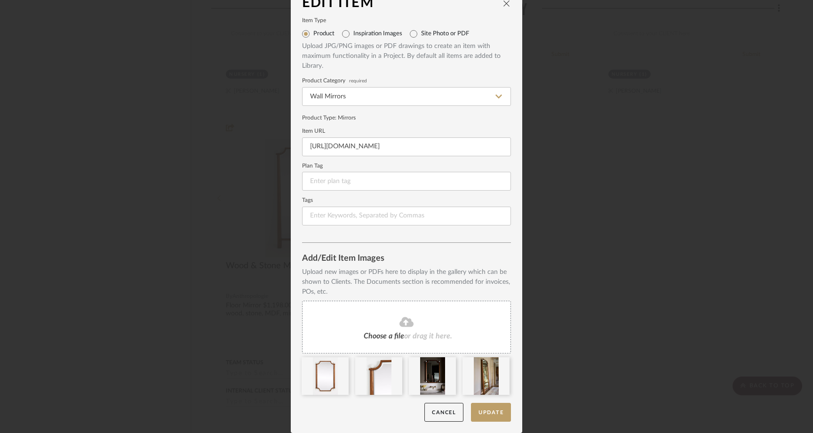
scroll to position [16, 0]
click at [500, 364] on icon at bounding box center [502, 363] width 7 height 8
click at [490, 415] on button "Update" at bounding box center [491, 412] width 40 height 19
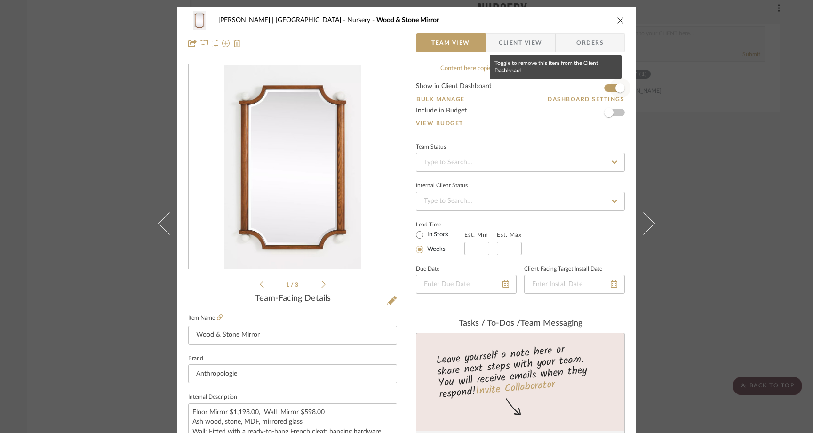
click at [615, 87] on span "button" at bounding box center [619, 87] width 9 height 9
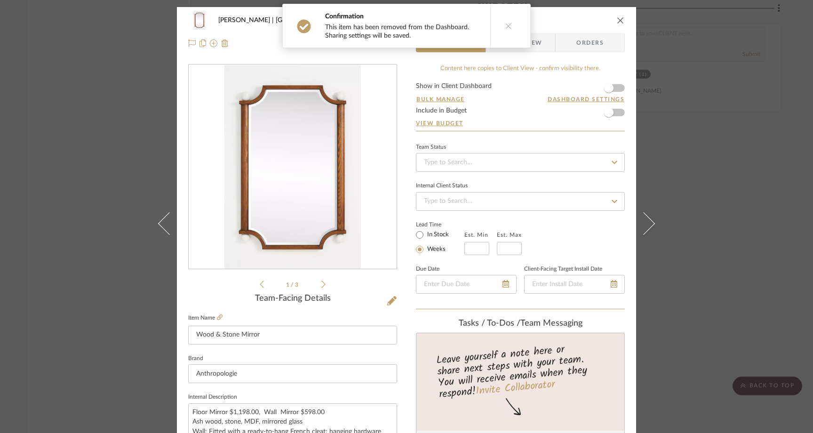
click at [618, 17] on icon "close" at bounding box center [621, 20] width 8 height 8
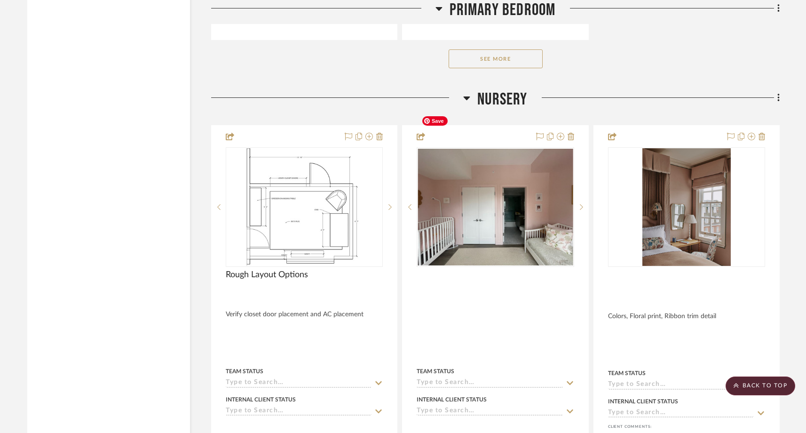
scroll to position [9404, 0]
